Goal: Check status

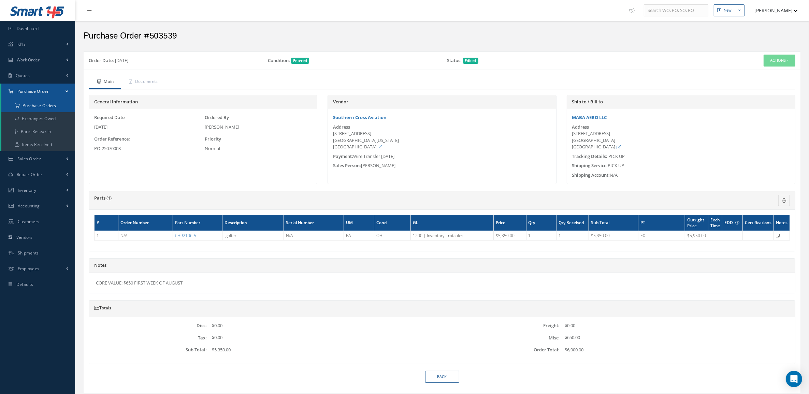
click at [42, 106] on a=1&status_id=2&status_id=3&status_id=5&collapsedFilters"] "Purchase Orders" at bounding box center [38, 105] width 74 height 13
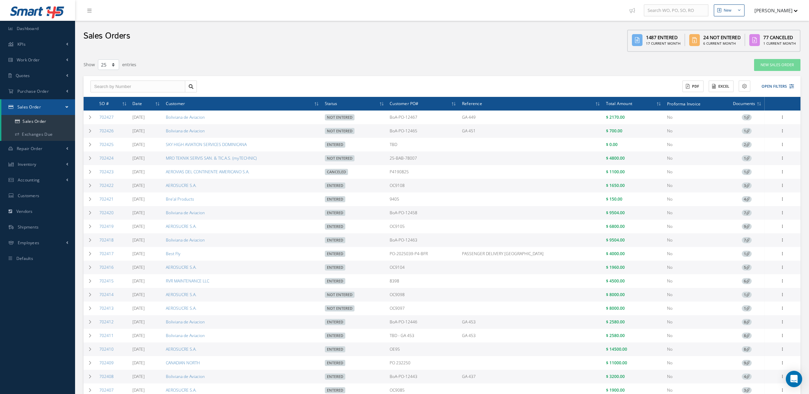
select select "25"
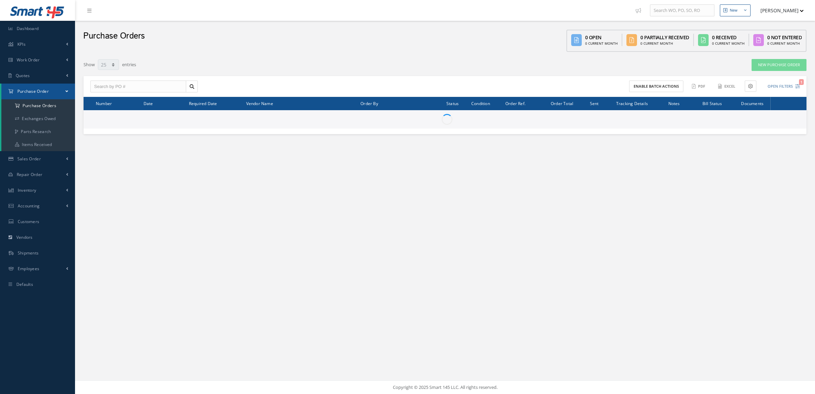
select select "25"
